Goal: Information Seeking & Learning: Learn about a topic

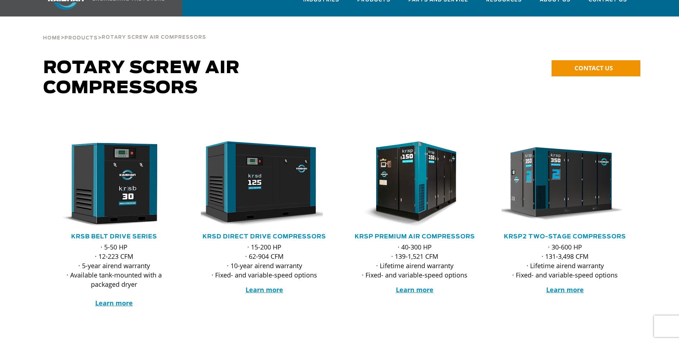
scroll to position [2, 0]
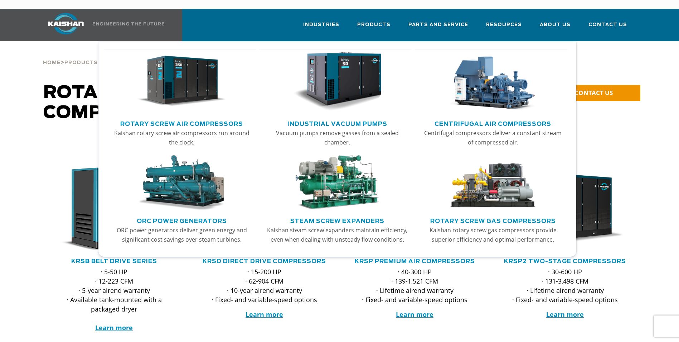
click at [207, 89] on img "Main menu" at bounding box center [181, 81] width 88 height 59
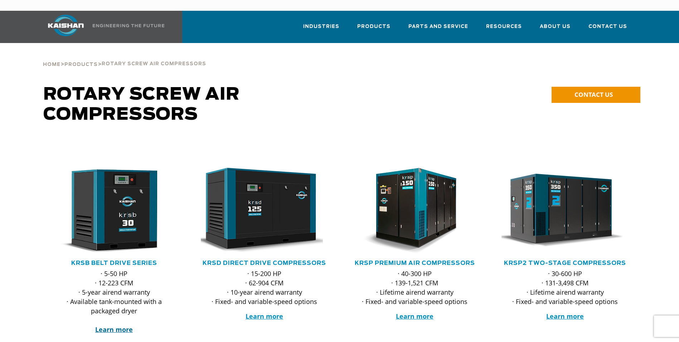
click at [110, 325] on strong "Learn more" at bounding box center [114, 329] width 38 height 9
